Goal: Task Accomplishment & Management: Manage account settings

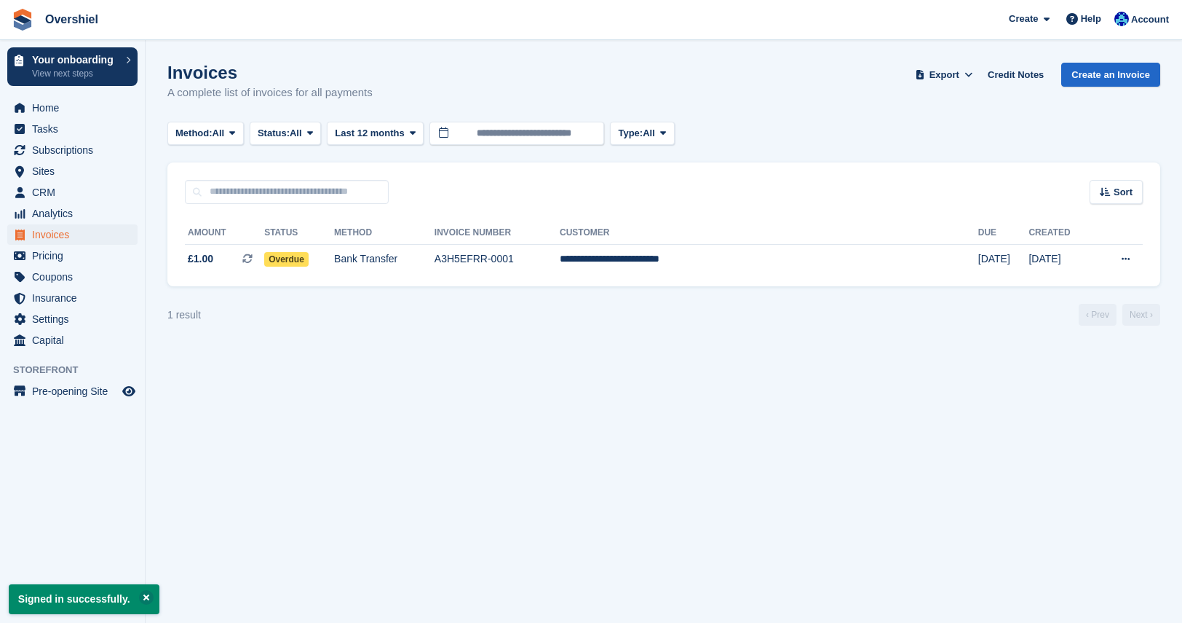
click at [486, 174] on div "Sort Sort by Date created Created (oldest first) Created (newest first)" at bounding box center [663, 183] width 993 height 42
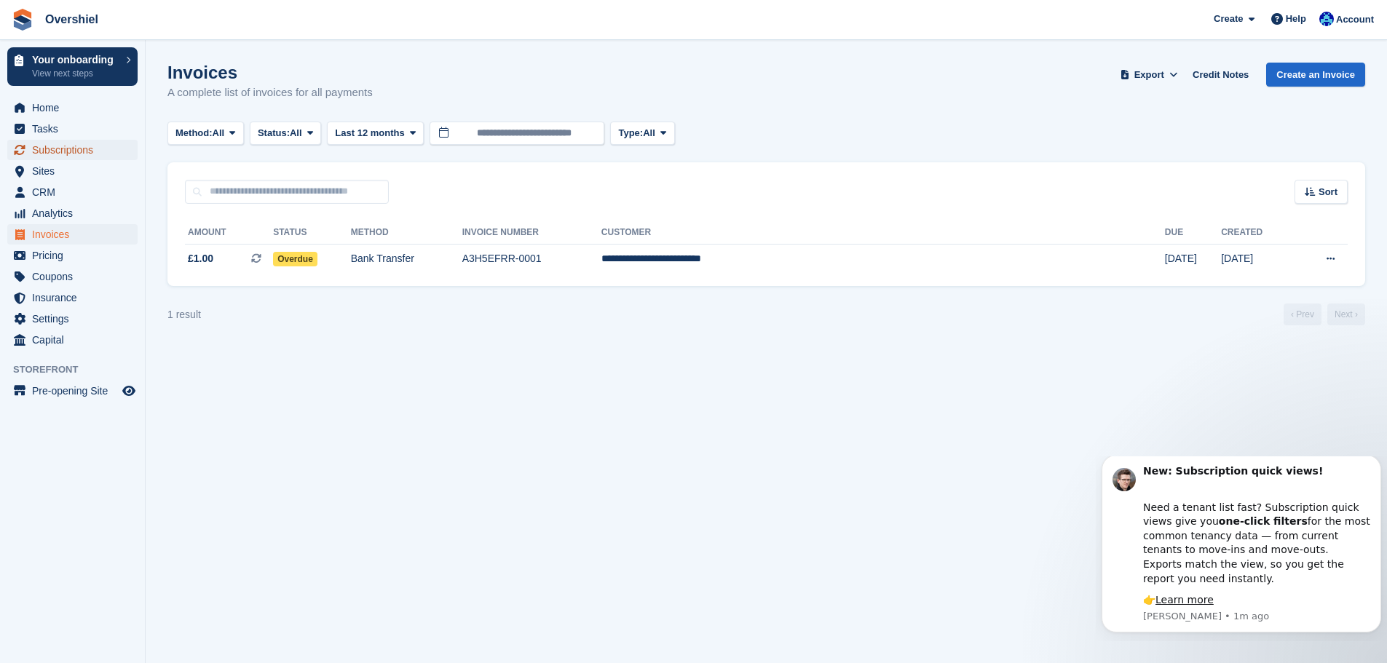
click at [58, 146] on span "Subscriptions" at bounding box center [75, 150] width 87 height 20
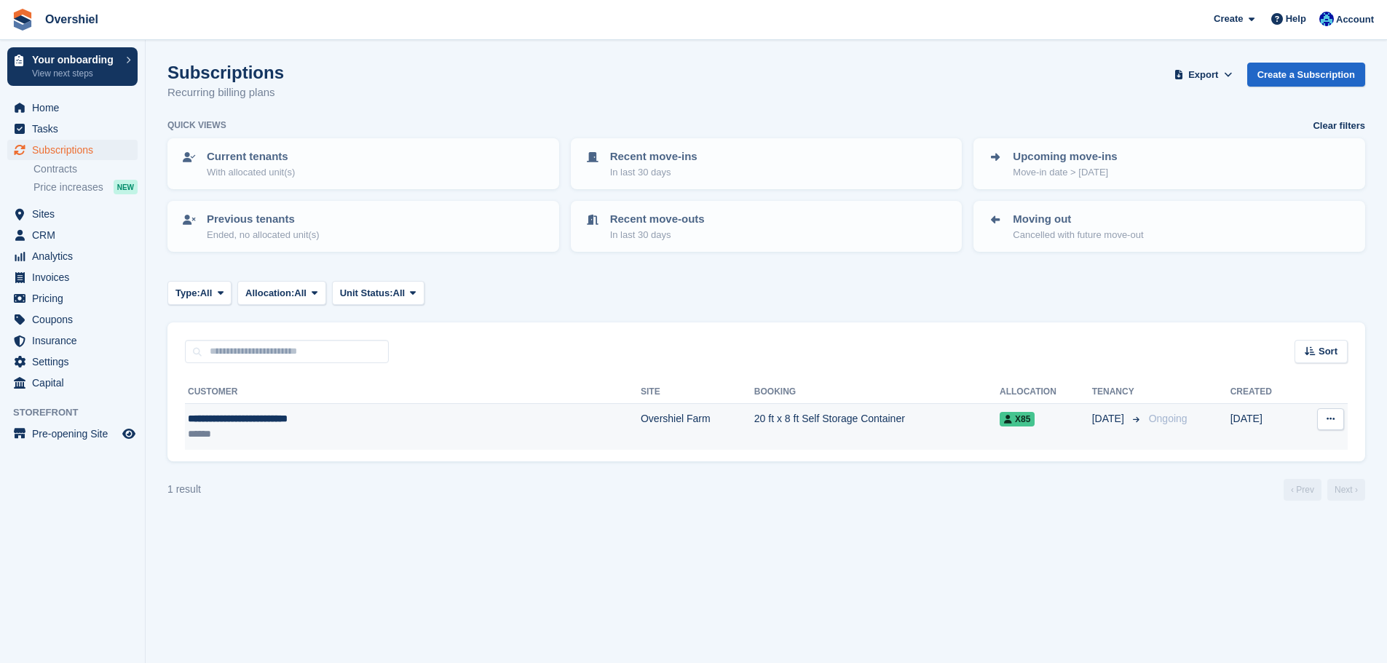
click at [289, 421] on div "**********" at bounding box center [326, 418] width 277 height 15
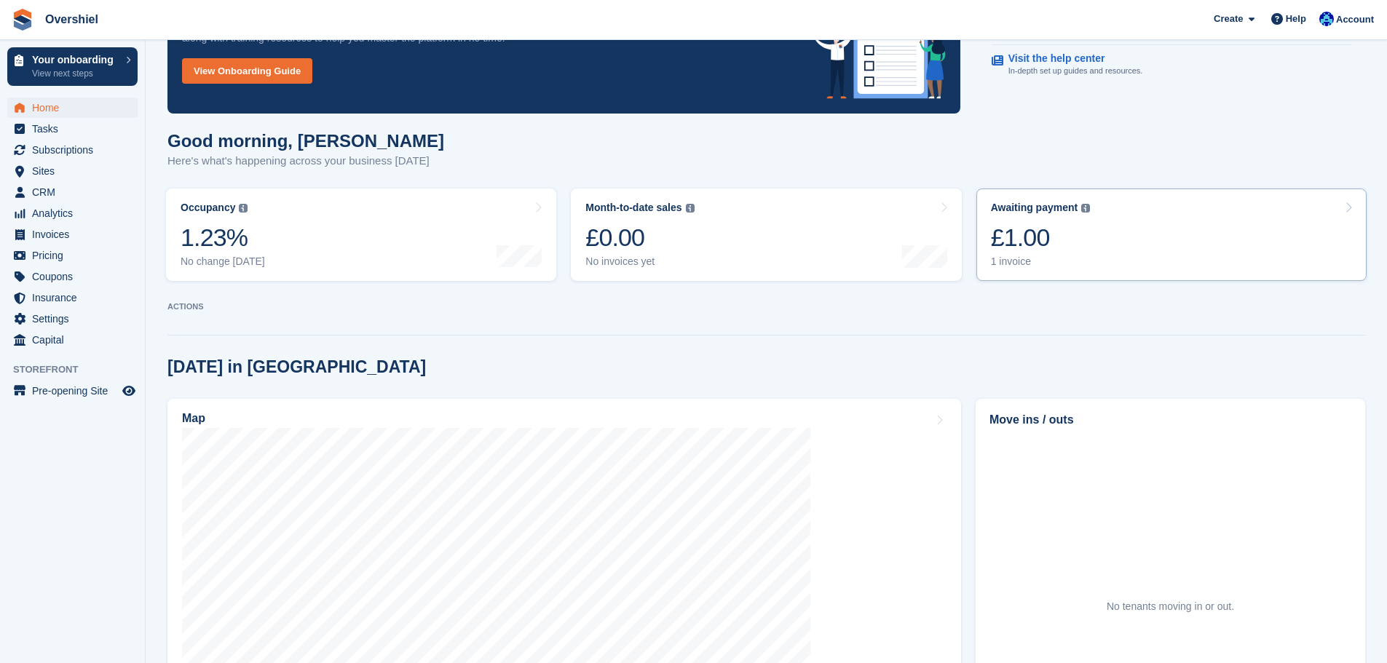
scroll to position [73, 0]
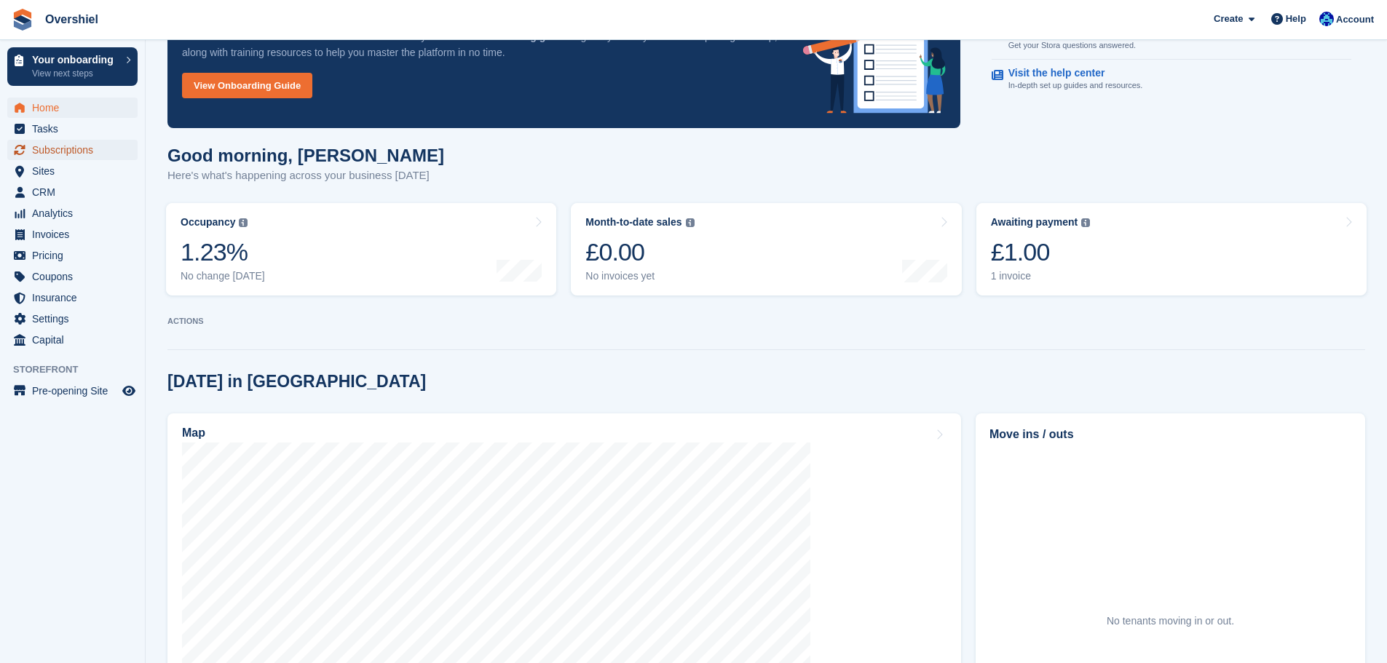
click at [80, 146] on span "Subscriptions" at bounding box center [75, 150] width 87 height 20
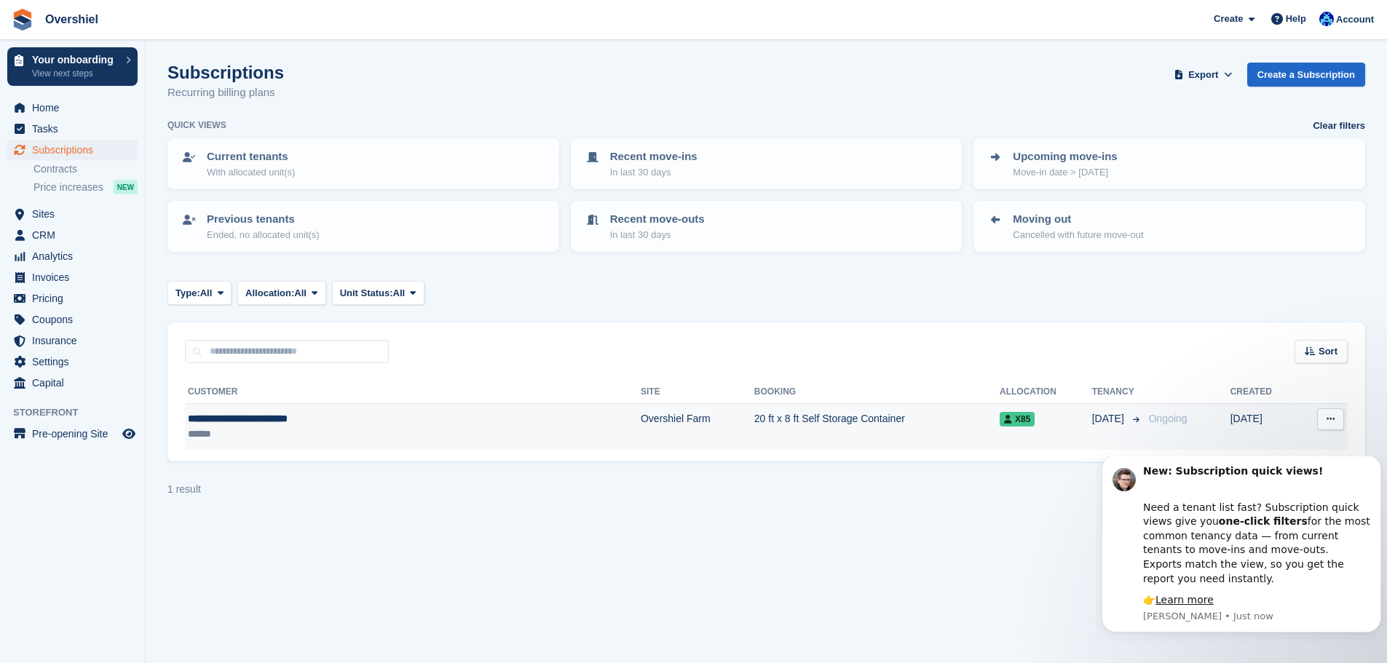
click at [284, 418] on div "**********" at bounding box center [326, 418] width 277 height 15
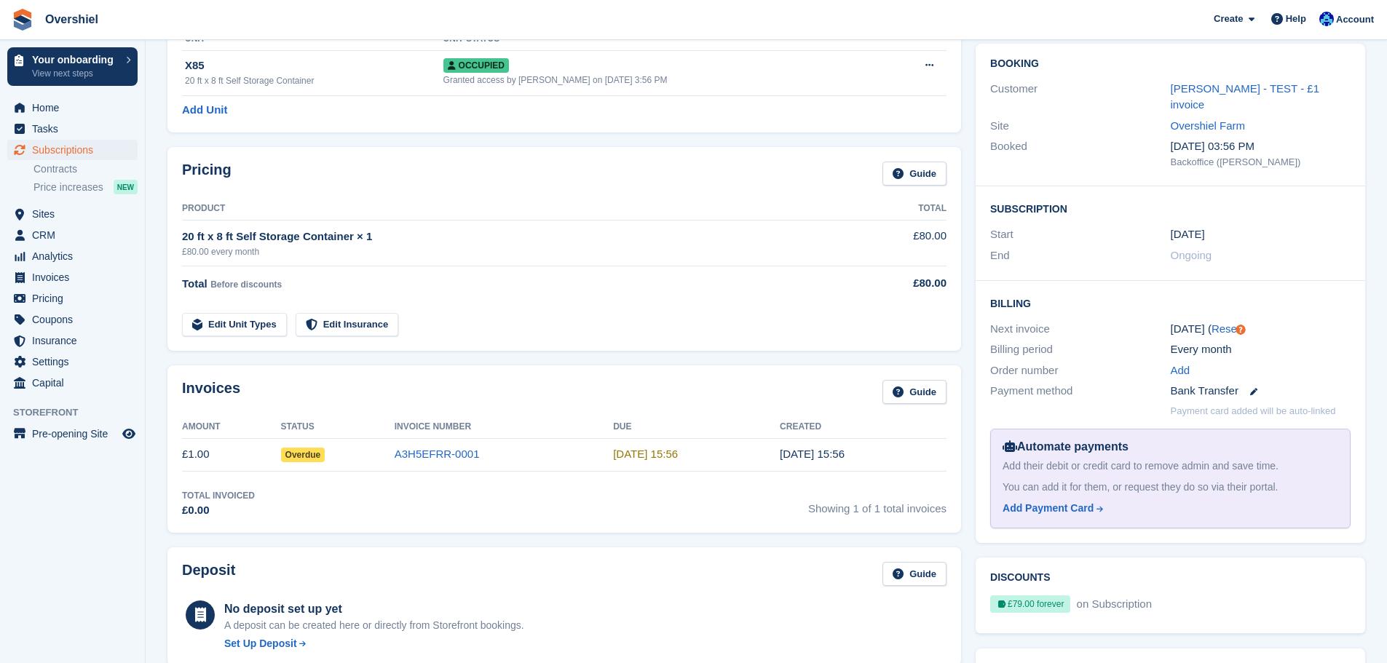
scroll to position [146, 0]
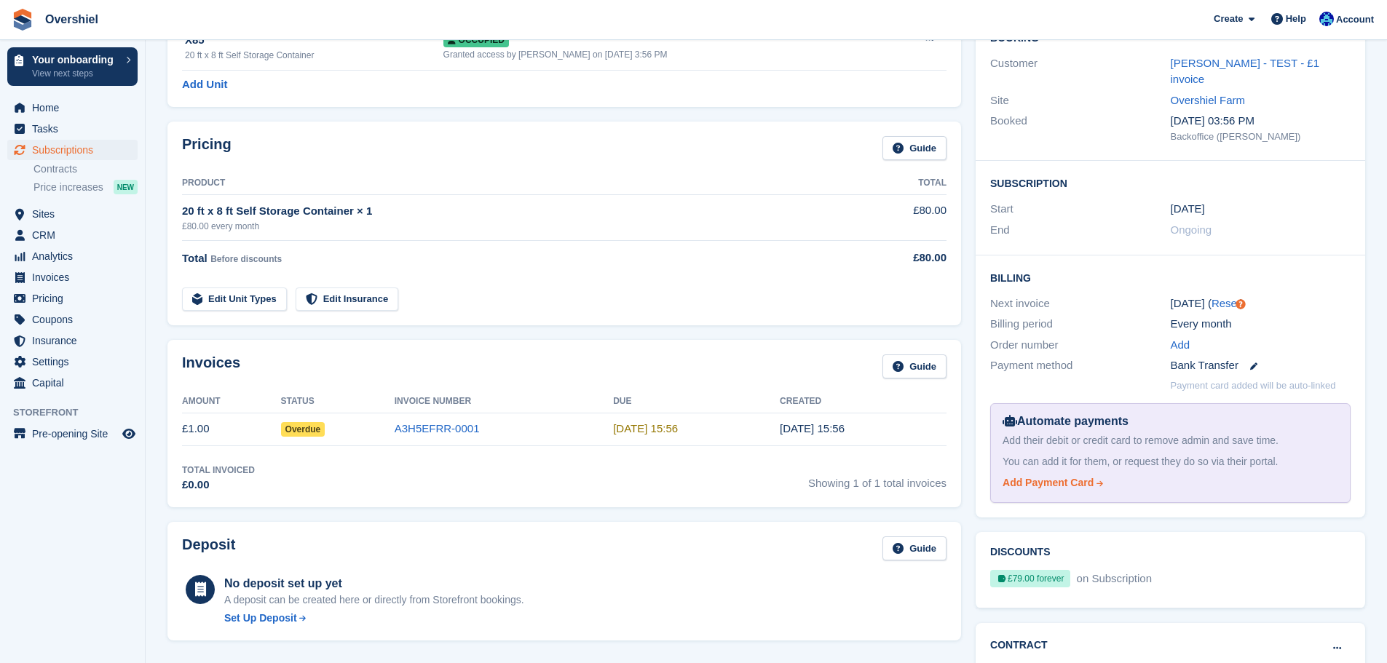
click at [1073, 475] on div "Add Payment Card" at bounding box center [1048, 482] width 91 height 15
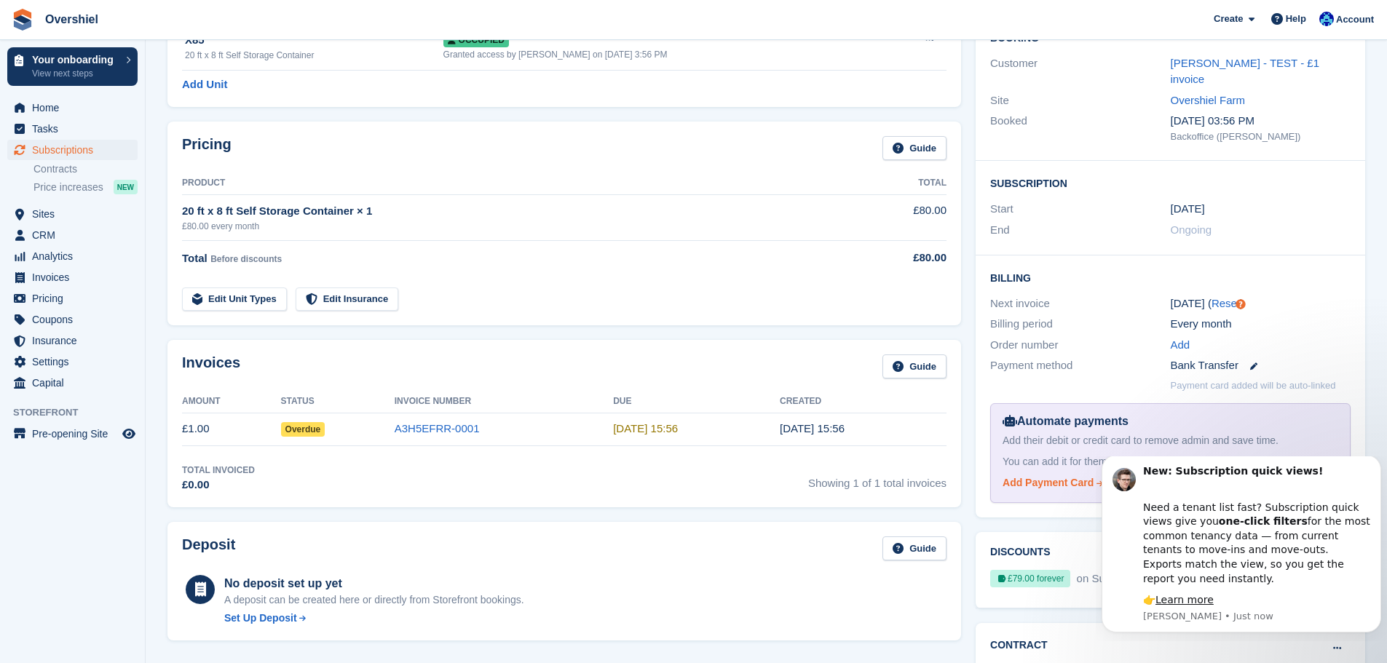
scroll to position [0, 0]
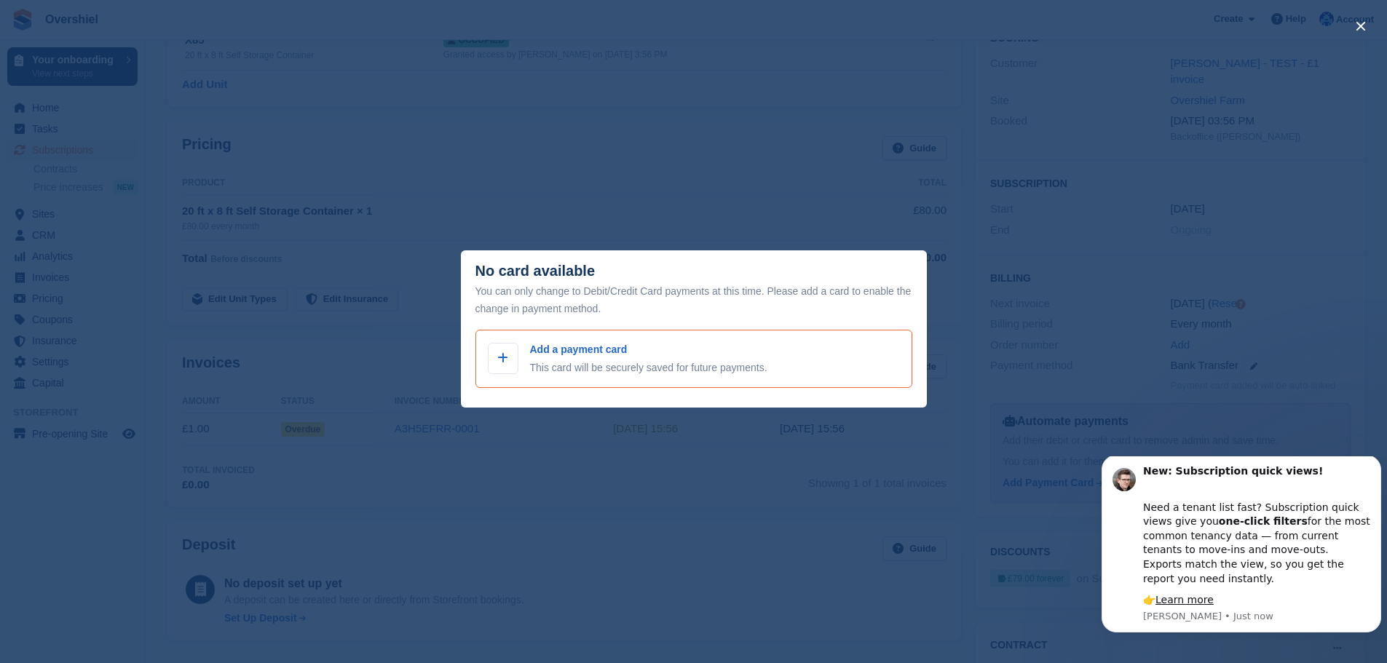
click at [532, 359] on div "Add a payment card This card will be securely saved for future payments." at bounding box center [648, 358] width 237 height 33
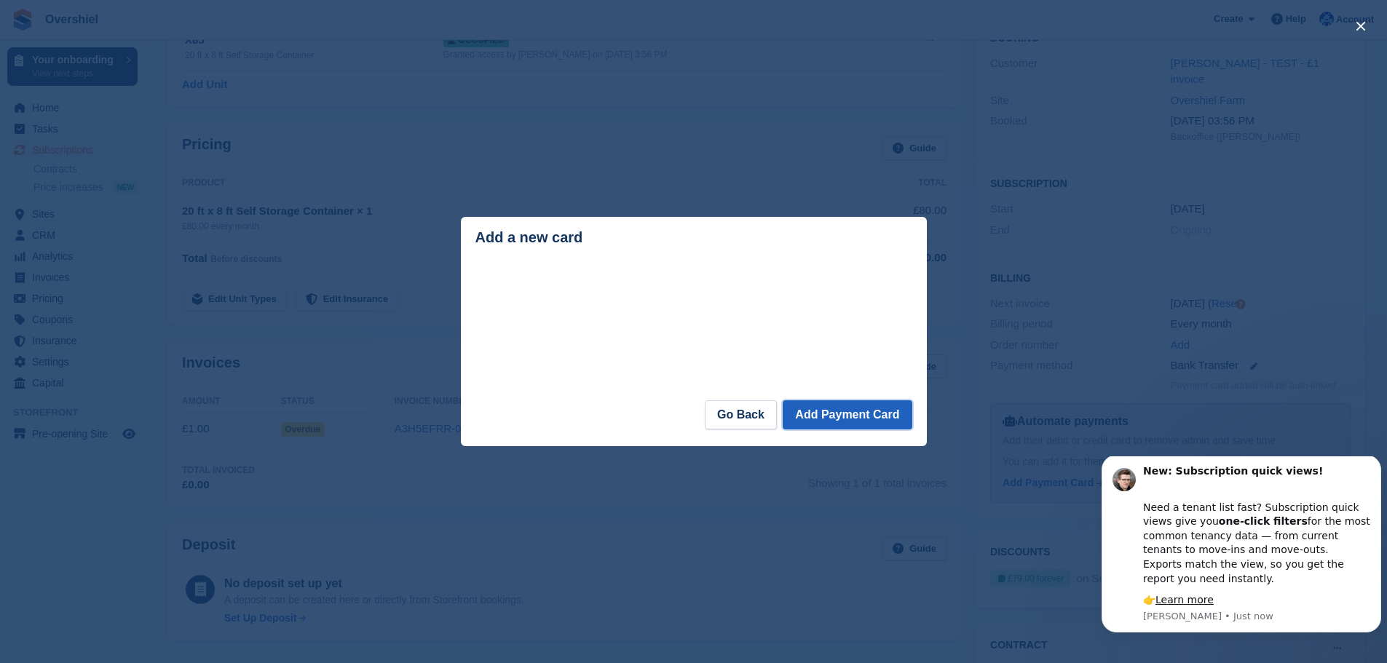
click at [851, 421] on button "Add Payment Card" at bounding box center [847, 414] width 129 height 29
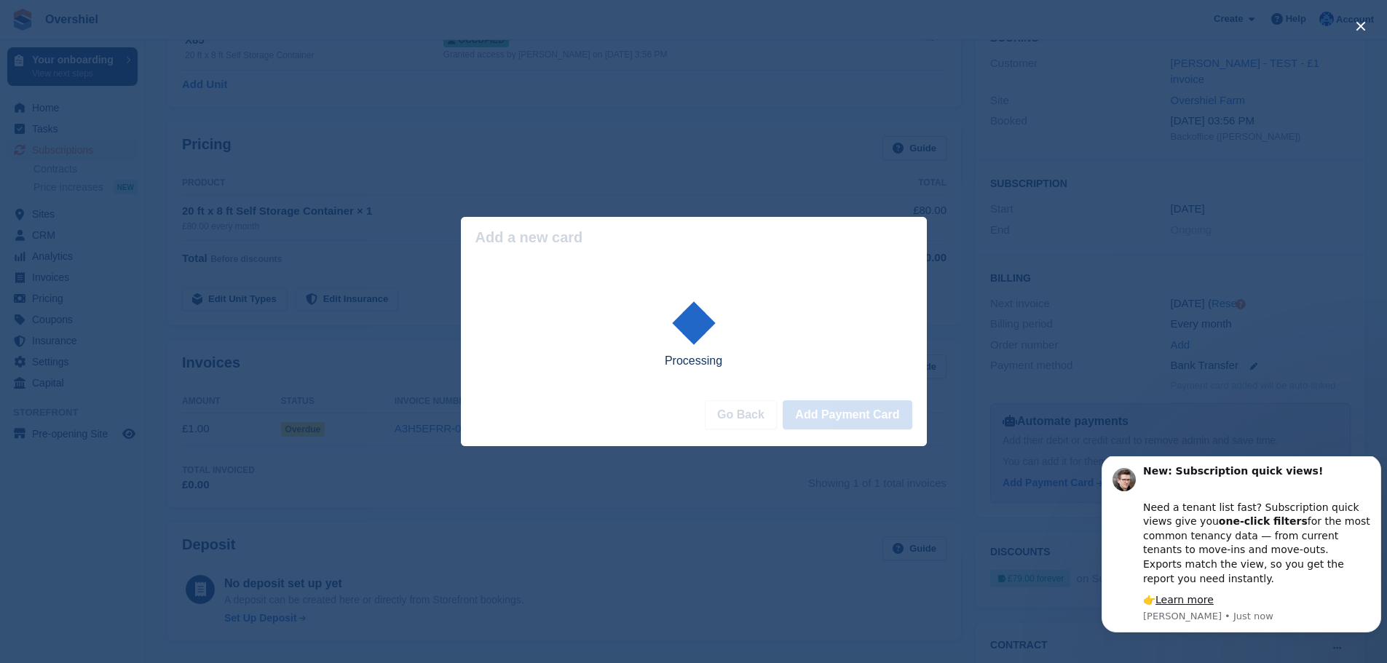
click at [974, 337] on div "close" at bounding box center [693, 331] width 1387 height 663
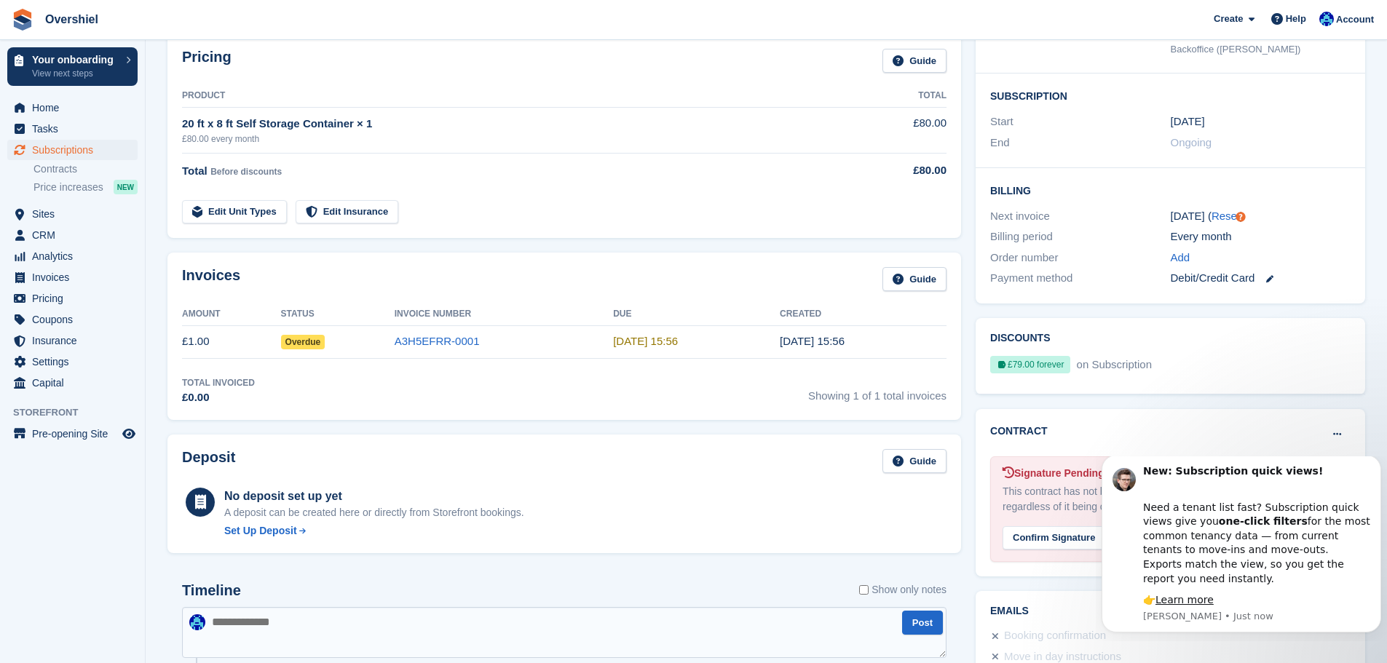
scroll to position [73, 0]
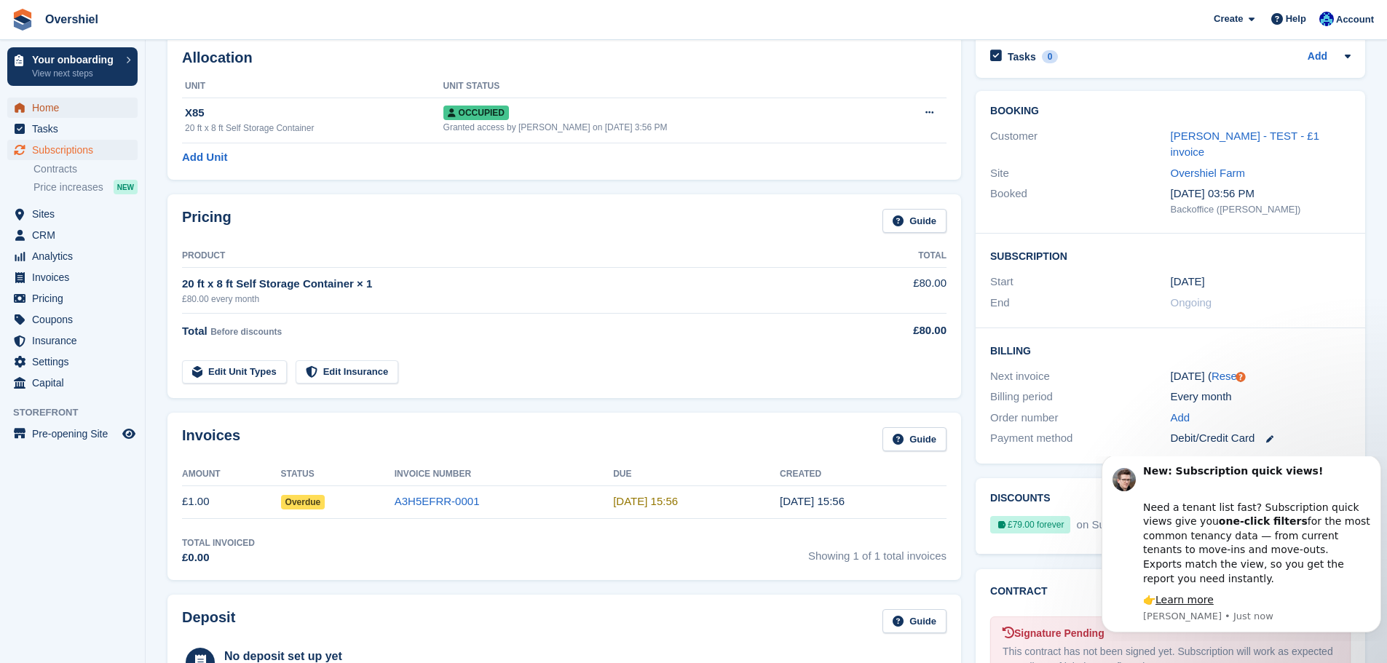
click at [60, 100] on span "Home" at bounding box center [75, 108] width 87 height 20
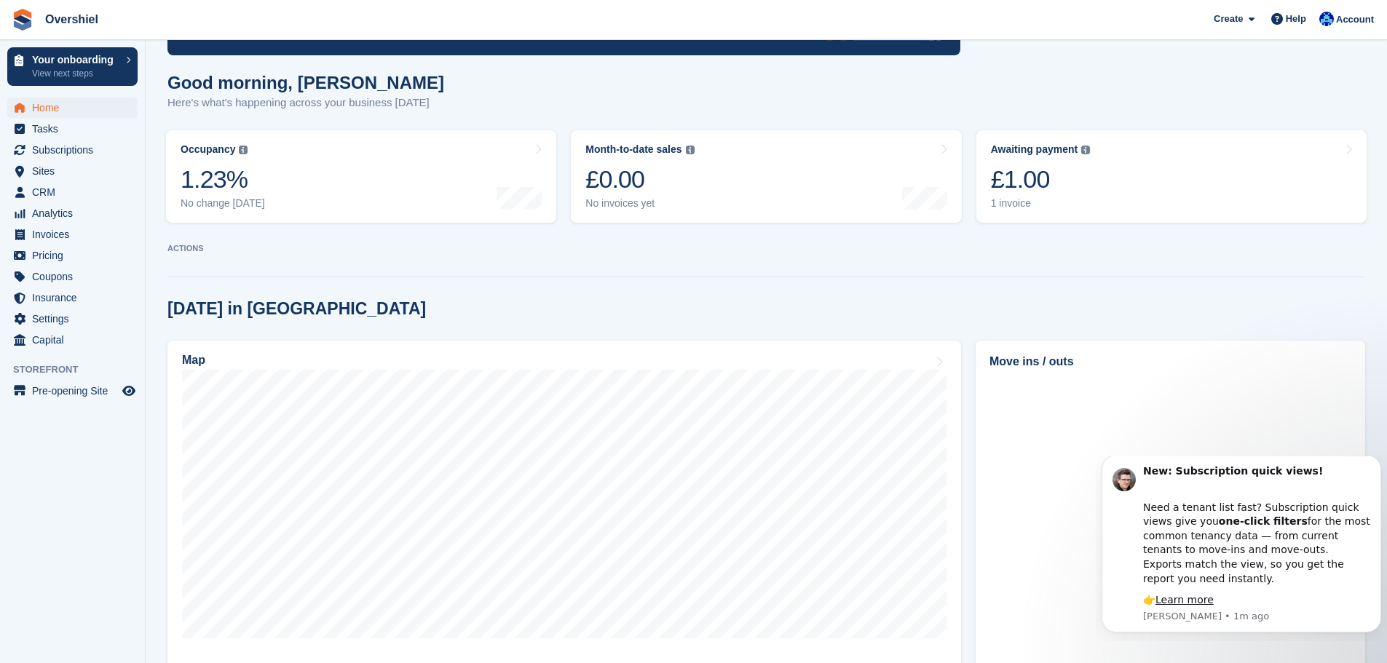
scroll to position [218, 0]
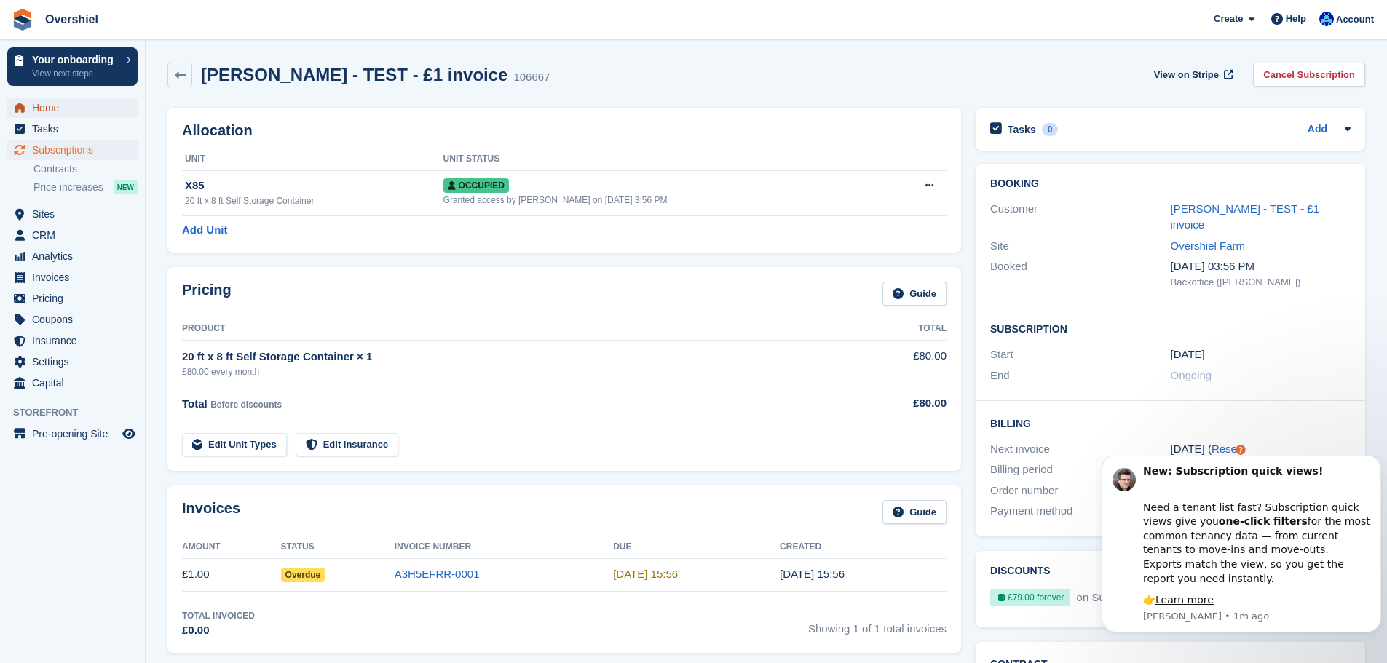
click at [47, 108] on span "Home" at bounding box center [75, 108] width 87 height 20
